Goal: Task Accomplishment & Management: Use online tool/utility

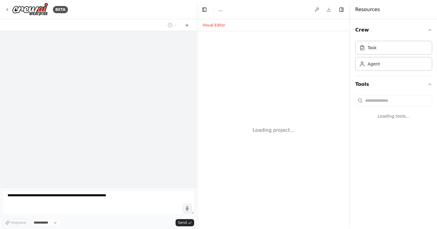
select select "****"
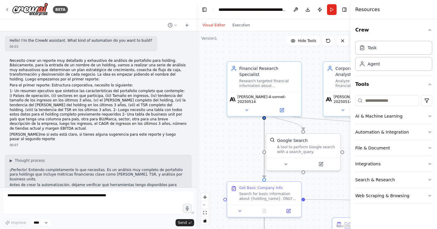
scroll to position [10066, 0]
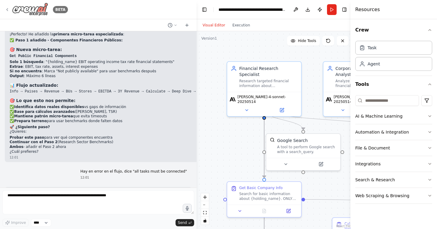
click at [8, 10] on icon at bounding box center [7, 9] width 1 height 2
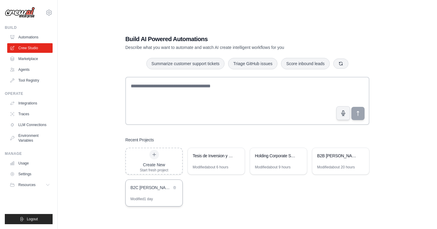
click at [150, 190] on div "B2C [PERSON_NAME] Market Estimation Platform" at bounding box center [150, 188] width 41 height 6
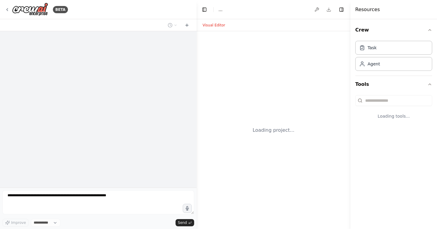
select select "****"
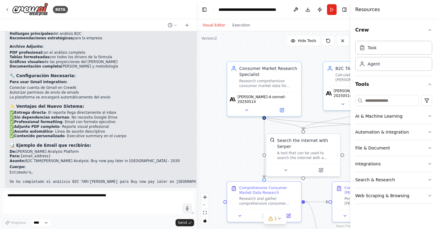
scroll to position [7606, 0]
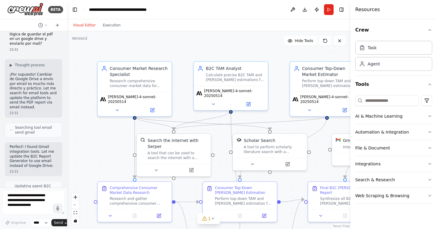
drag, startPoint x: 195, startPoint y: 104, endPoint x: 67, endPoint y: 103, distance: 128.4
click at [67, 103] on div "BETA 09:05 ▶ Thought process I'll help you create a comprehensive TAM and SAM e…" at bounding box center [218, 114] width 437 height 229
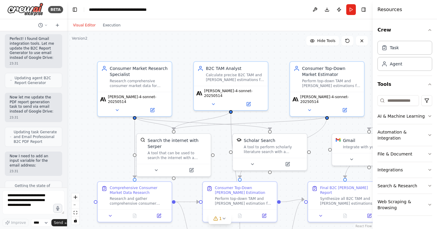
drag, startPoint x: 351, startPoint y: 94, endPoint x: 433, endPoint y: 94, distance: 82.1
click at [433, 94] on div "Resources Crew Task Agent Tools AI & Machine Learning Automation & Integration …" at bounding box center [405, 114] width 64 height 229
drag, startPoint x: 226, startPoint y: 50, endPoint x: 175, endPoint y: 50, distance: 51.7
click at [175, 50] on div ".deletable-edge-delete-btn { width: 20px; height: 20px; border: 0px solid #ffff…" at bounding box center [220, 130] width 306 height 198
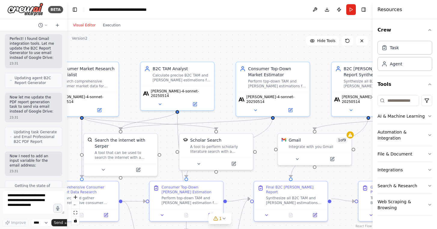
drag, startPoint x: 258, startPoint y: 49, endPoint x: 225, endPoint y: 49, distance: 33.7
click at [225, 49] on div ".deletable-edge-delete-btn { width: 20px; height: 20px; border: 0px solid #ffff…" at bounding box center [220, 130] width 306 height 198
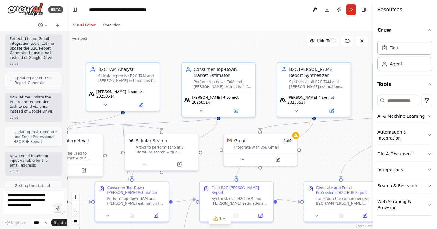
drag, startPoint x: 261, startPoint y: 45, endPoint x: 183, endPoint y: 46, distance: 78.2
click at [183, 46] on div ".deletable-edge-delete-btn { width: 20px; height: 20px; border: 0px solid #ffff…" at bounding box center [220, 130] width 306 height 198
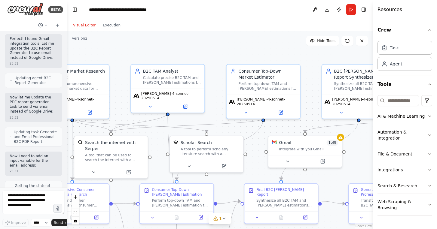
drag, startPoint x: 244, startPoint y: 58, endPoint x: 344, endPoint y: 60, distance: 100.4
click at [344, 60] on div ".deletable-edge-delete-btn { width: 20px; height: 20px; border: 0px solid #ffff…" at bounding box center [220, 130] width 306 height 198
drag, startPoint x: 120, startPoint y: 114, endPoint x: 164, endPoint y: 114, distance: 44.2
click at [164, 114] on div ".deletable-edge-delete-btn { width: 20px; height: 20px; border: 0px solid #ffff…" at bounding box center [220, 130] width 306 height 198
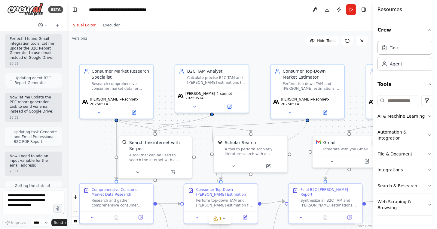
drag, startPoint x: 89, startPoint y: 166, endPoint x: 87, endPoint y: 105, distance: 61.7
click at [87, 106] on div ".deletable-edge-delete-btn { width: 20px; height: 20px; border: 0px solid #ffff…" at bounding box center [220, 130] width 306 height 198
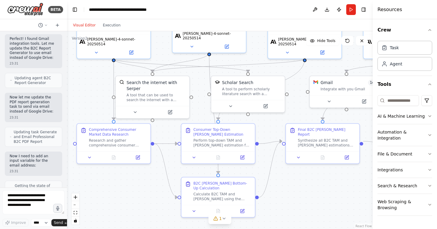
drag, startPoint x: 343, startPoint y: 189, endPoint x: 227, endPoint y: 186, distance: 116.4
click at [227, 185] on div ".deletable-edge-delete-btn { width: 20px; height: 20px; border: 0px solid #ffff…" at bounding box center [220, 130] width 306 height 198
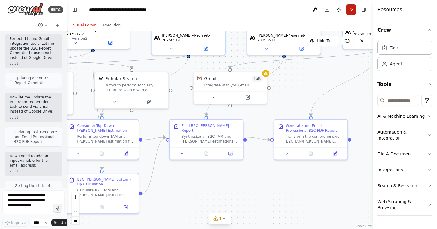
click at [350, 8] on button "Run" at bounding box center [351, 9] width 10 height 11
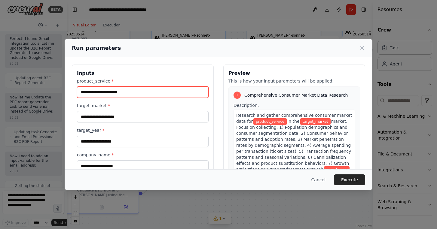
click at [95, 92] on input "product_service *" at bounding box center [143, 92] width 132 height 11
type input "*******"
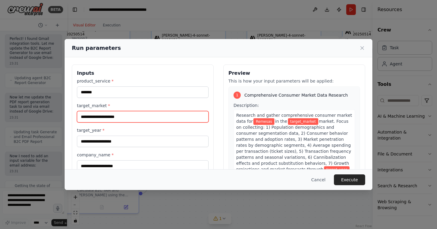
click at [99, 118] on input "target_market *" at bounding box center [143, 116] width 132 height 11
type input "**********"
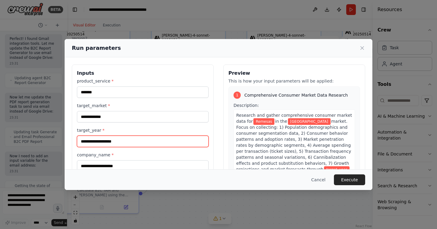
click at [94, 140] on input "target_year *" at bounding box center [143, 141] width 132 height 11
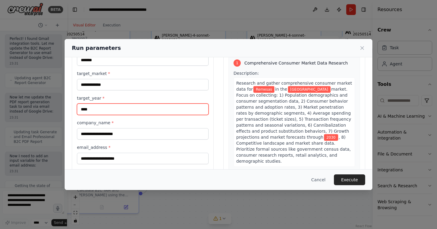
scroll to position [38, 0]
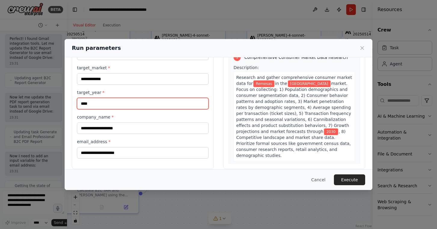
type input "****"
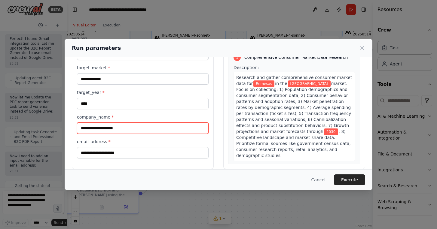
click at [109, 129] on input "company_name *" at bounding box center [143, 128] width 132 height 11
type input "**********"
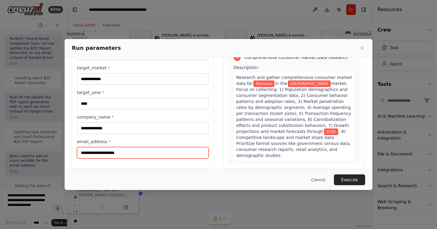
click at [107, 156] on input "email_address *" at bounding box center [143, 152] width 132 height 11
type input "**********"
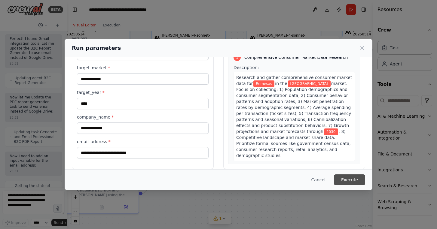
click at [349, 181] on button "Execute" at bounding box center [349, 180] width 31 height 11
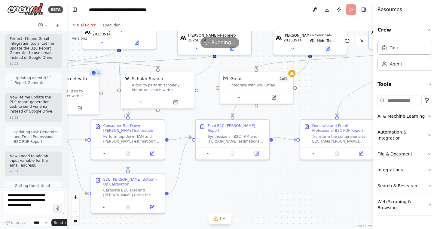
drag, startPoint x: 253, startPoint y: 178, endPoint x: 284, endPoint y: 179, distance: 31.3
click at [284, 179] on div ".deletable-edge-delete-btn { width: 20px; height: 20px; border: 0px solid #ffff…" at bounding box center [220, 130] width 306 height 198
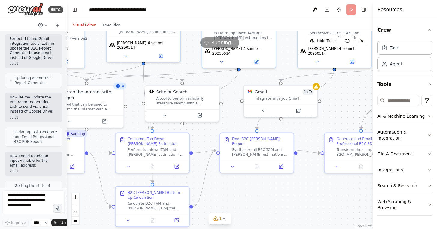
drag, startPoint x: 217, startPoint y: 176, endPoint x: 244, endPoint y: 187, distance: 29.2
click at [243, 187] on div ".deletable-edge-delete-btn { width: 20px; height: 20px; border: 0px solid #ffff…" at bounding box center [220, 130] width 306 height 198
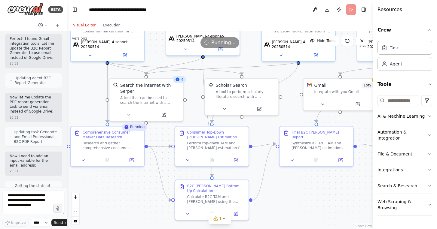
drag, startPoint x: 87, startPoint y: 197, endPoint x: 140, endPoint y: 191, distance: 53.6
click at [140, 191] on div ".deletable-edge-delete-btn { width: 20px; height: 20px; border: 0px solid #ffff…" at bounding box center [220, 130] width 306 height 198
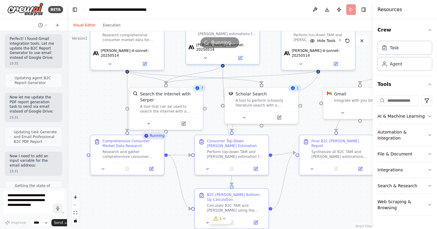
drag, startPoint x: 97, startPoint y: 97, endPoint x: 125, endPoint y: 110, distance: 30.7
click at [124, 110] on div ".deletable-edge-delete-btn { width: 20px; height: 20px; border: 0px solid #ffff…" at bounding box center [220, 130] width 306 height 198
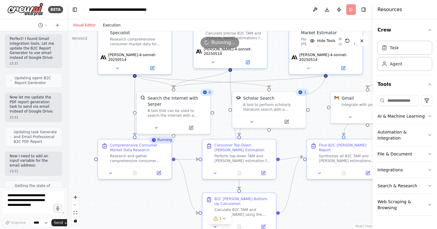
click at [114, 26] on button "Execution" at bounding box center [111, 25] width 25 height 7
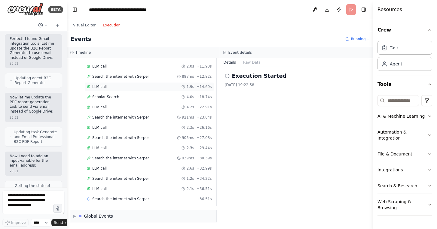
scroll to position [110, 0]
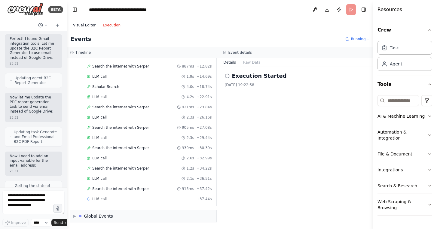
click at [87, 23] on button "Visual Editor" at bounding box center [84, 25] width 30 height 7
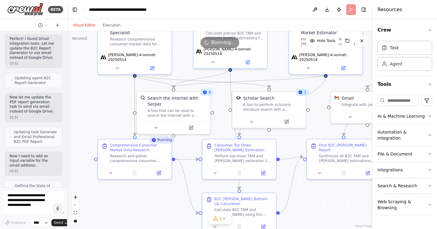
drag, startPoint x: 105, startPoint y: 115, endPoint x: 93, endPoint y: 115, distance: 12.6
click at [93, 115] on div ".deletable-edge-delete-btn { width: 20px; height: 20px; border: 0px solid #ffff…" at bounding box center [220, 130] width 306 height 198
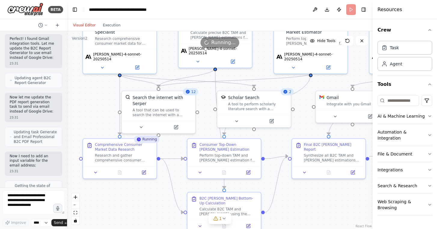
drag, startPoint x: 303, startPoint y: 202, endPoint x: 280, endPoint y: 202, distance: 23.5
click at [280, 202] on div ".deletable-edge-delete-btn { width: 20px; height: 20px; border: 0px solid #ffff…" at bounding box center [220, 130] width 306 height 198
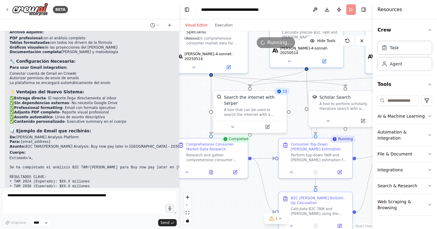
drag, startPoint x: 66, startPoint y: 112, endPoint x: 178, endPoint y: 101, distance: 112.1
click at [180, 101] on div "BETA 09:05 ▶ Thought process I'll help you create a comprehensive TAM and SAM e…" at bounding box center [218, 114] width 437 height 229
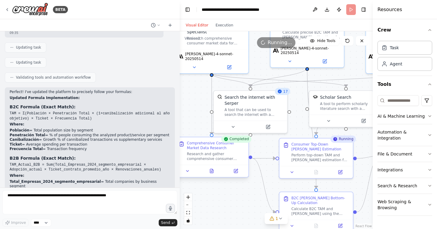
scroll to position [1295, 0]
click at [212, 173] on button at bounding box center [211, 171] width 25 height 7
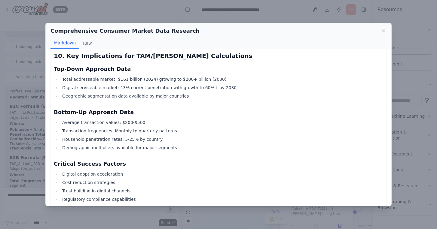
scroll to position [1418, 0]
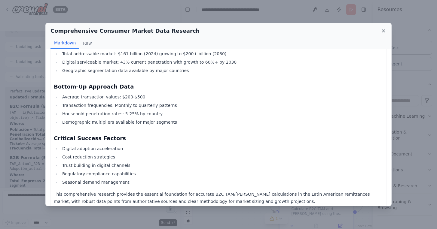
click at [383, 29] on icon at bounding box center [384, 31] width 6 height 6
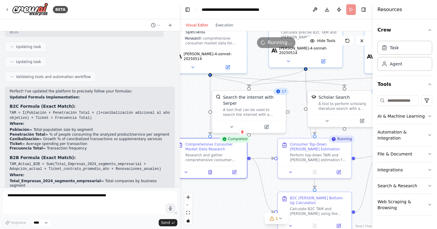
drag, startPoint x: 231, startPoint y: 209, endPoint x: 191, endPoint y: 192, distance: 43.9
click at [191, 192] on div ".deletable-edge-delete-btn { width: 20px; height: 20px; border: 0px solid #ffff…" at bounding box center [276, 130] width 193 height 198
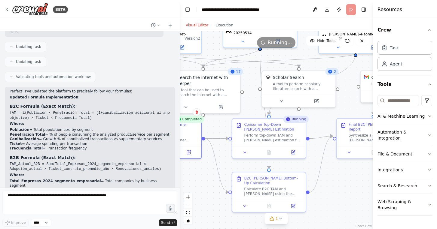
drag, startPoint x: 337, startPoint y: 196, endPoint x: 279, endPoint y: 169, distance: 64.3
click at [279, 169] on div ".deletable-edge-delete-btn { width: 20px; height: 20px; border: 0px solid #ffff…" at bounding box center [276, 130] width 193 height 198
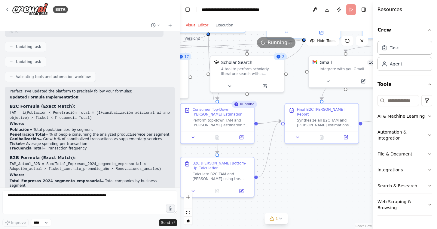
drag, startPoint x: 310, startPoint y: 168, endPoint x: 308, endPoint y: 200, distance: 31.9
click at [308, 200] on div ".deletable-edge-delete-btn { width: 20px; height: 20px; border: 0px solid #ffff…" at bounding box center [276, 130] width 193 height 198
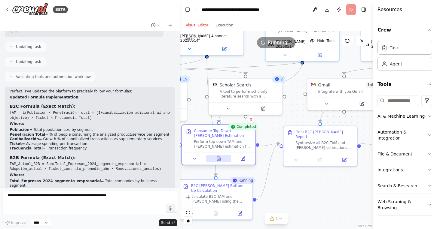
click at [213, 158] on button at bounding box center [218, 158] width 25 height 7
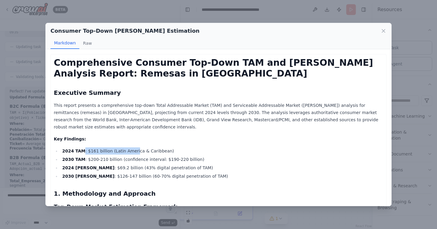
drag, startPoint x: 83, startPoint y: 150, endPoint x: 159, endPoint y: 154, distance: 76.1
click at [156, 153] on li "2024 TAM : $161 billion (Latin America & Caribbean)" at bounding box center [221, 151] width 323 height 7
click at [99, 152] on li "2024 TAM : $161 billion (Latin America & Caribbean)" at bounding box center [221, 151] width 323 height 7
drag, startPoint x: 87, startPoint y: 177, endPoint x: 114, endPoint y: 176, distance: 27.1
click at [115, 176] on li "2030 SAM : $126-147 billion (60-70% digital penetration of TAM)" at bounding box center [221, 176] width 323 height 7
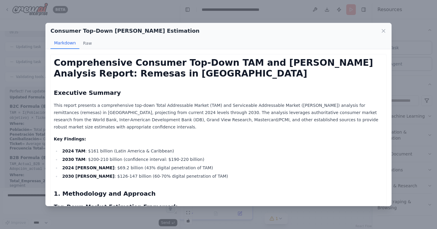
click at [159, 177] on li "2030 SAM : $126-147 billion (60-70% digital penetration of TAM)" at bounding box center [221, 176] width 323 height 7
click at [385, 30] on icon at bounding box center [384, 31] width 6 height 6
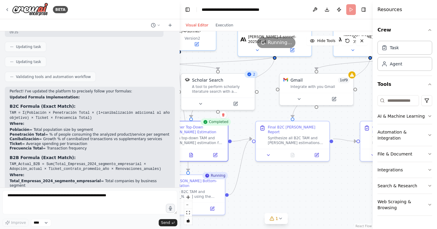
drag, startPoint x: 325, startPoint y: 191, endPoint x: 286, endPoint y: 181, distance: 40.4
click at [287, 180] on div ".deletable-edge-delete-btn { width: 20px; height: 20px; border: 0px solid #ffff…" at bounding box center [276, 130] width 193 height 198
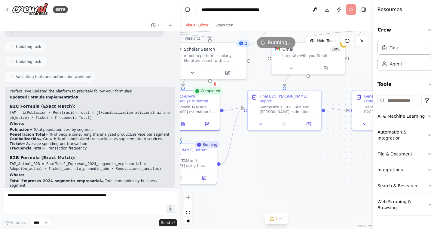
drag, startPoint x: 281, startPoint y: 183, endPoint x: 309, endPoint y: 148, distance: 44.8
click at [309, 150] on div ".deletable-edge-delete-btn { width: 20px; height: 20px; border: 0px solid #ffff…" at bounding box center [276, 130] width 193 height 198
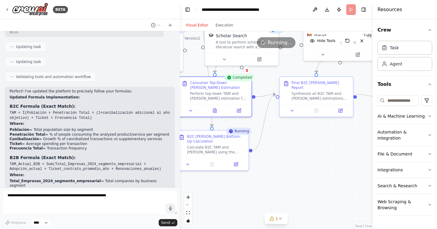
drag, startPoint x: 297, startPoint y: 155, endPoint x: 321, endPoint y: 143, distance: 27.3
click at [321, 143] on div ".deletable-edge-delete-btn { width: 20px; height: 20px; border: 0px solid #ffff…" at bounding box center [276, 130] width 193 height 198
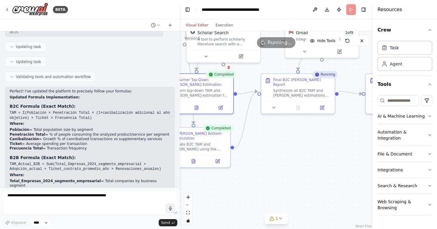
drag, startPoint x: 308, startPoint y: 153, endPoint x: 268, endPoint y: 158, distance: 40.3
click at [268, 158] on div ".deletable-edge-delete-btn { width: 20px; height: 20px; border: 0px solid #ffff…" at bounding box center [276, 130] width 193 height 198
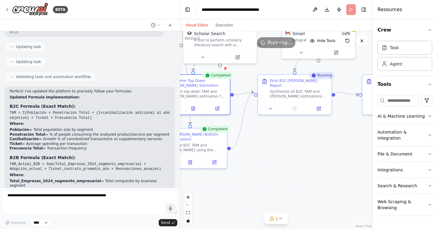
drag, startPoint x: 289, startPoint y: 159, endPoint x: 260, endPoint y: 171, distance: 31.3
click at [260, 171] on div ".deletable-edge-delete-btn { width: 20px; height: 20px; border: 0px solid #ffff…" at bounding box center [276, 130] width 193 height 198
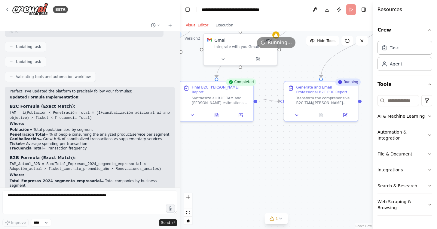
drag, startPoint x: 283, startPoint y: 171, endPoint x: 232, endPoint y: 166, distance: 50.4
click at [233, 166] on div ".deletable-edge-delete-btn { width: 20px; height: 20px; border: 0px solid #ffff…" at bounding box center [276, 130] width 193 height 198
drag, startPoint x: 289, startPoint y: 162, endPoint x: 244, endPoint y: 162, distance: 45.1
click at [244, 162] on div ".deletable-edge-delete-btn { width: 20px; height: 20px; border: 0px solid #ffff…" at bounding box center [276, 130] width 193 height 198
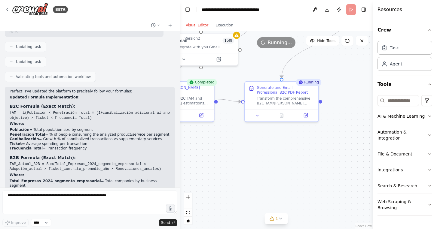
drag, startPoint x: 241, startPoint y: 162, endPoint x: 323, endPoint y: 161, distance: 82.1
click at [323, 162] on div ".deletable-edge-delete-btn { width: 20px; height: 20px; border: 0px solid #ffff…" at bounding box center [276, 130] width 193 height 198
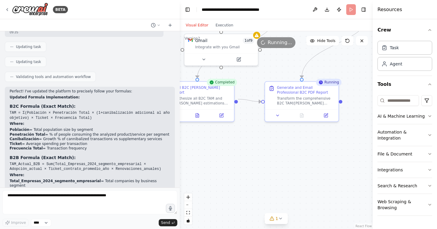
drag, startPoint x: 309, startPoint y: 159, endPoint x: 253, endPoint y: 160, distance: 56.8
click at [253, 159] on div ".deletable-edge-delete-btn { width: 20px; height: 20px; border: 0px solid #ffff…" at bounding box center [276, 130] width 193 height 198
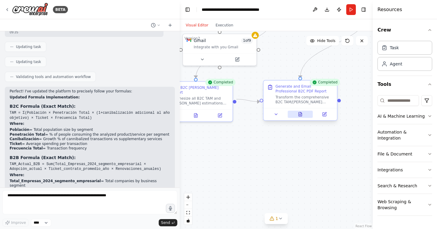
click at [300, 116] on icon at bounding box center [300, 114] width 3 height 4
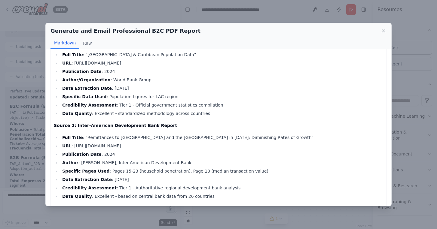
scroll to position [2254, 0]
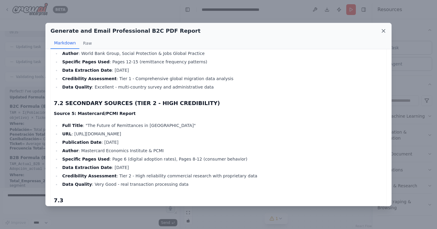
click at [384, 31] on icon at bounding box center [384, 31] width 6 height 6
